Goal: Task Accomplishment & Management: Complete application form

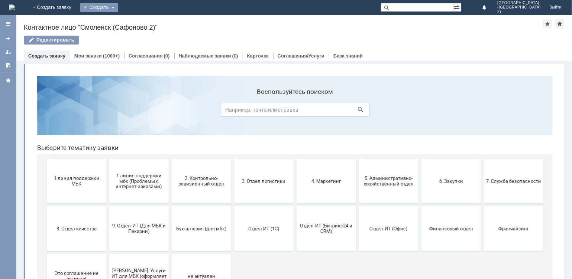
click at [118, 7] on div "Создать" at bounding box center [99, 7] width 38 height 9
click at [133, 18] on link "Заявка" at bounding box center [110, 22] width 56 height 9
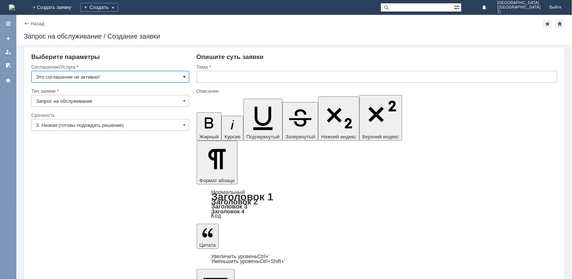
click at [183, 78] on span at bounding box center [184, 77] width 3 height 6
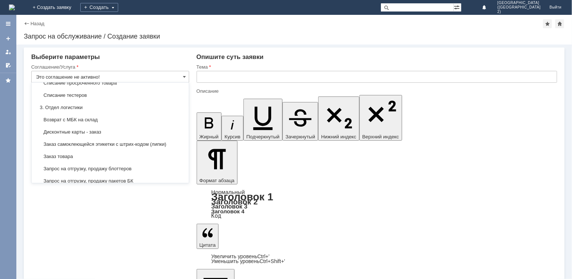
scroll to position [186, 0]
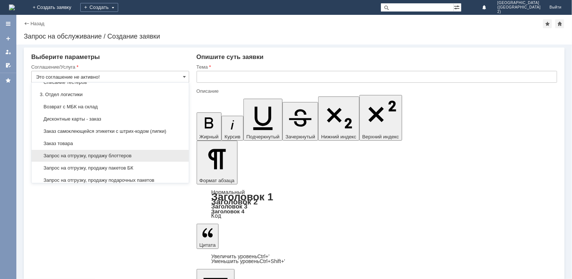
click at [110, 154] on span "Запрос на отгрузку, продажу блоттеров" at bounding box center [110, 156] width 148 height 6
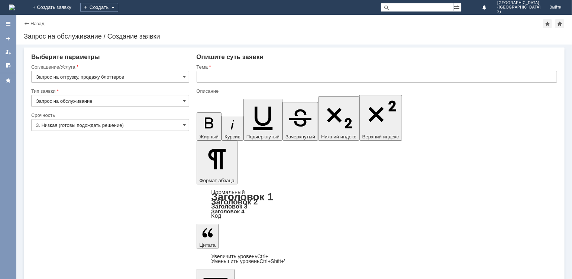
type input "Запрос на отгрузку, продажу блоттеров"
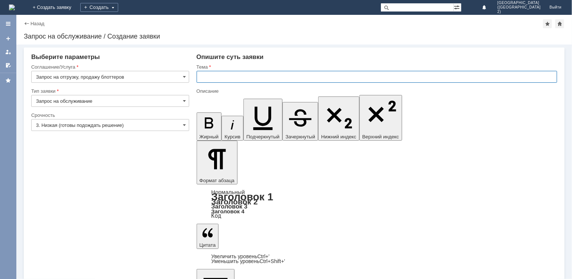
click at [244, 74] on input "text" at bounding box center [376, 77] width 361 height 12
type input "Блоттеры"
